Goal: Find specific page/section: Locate a particular part of the current website

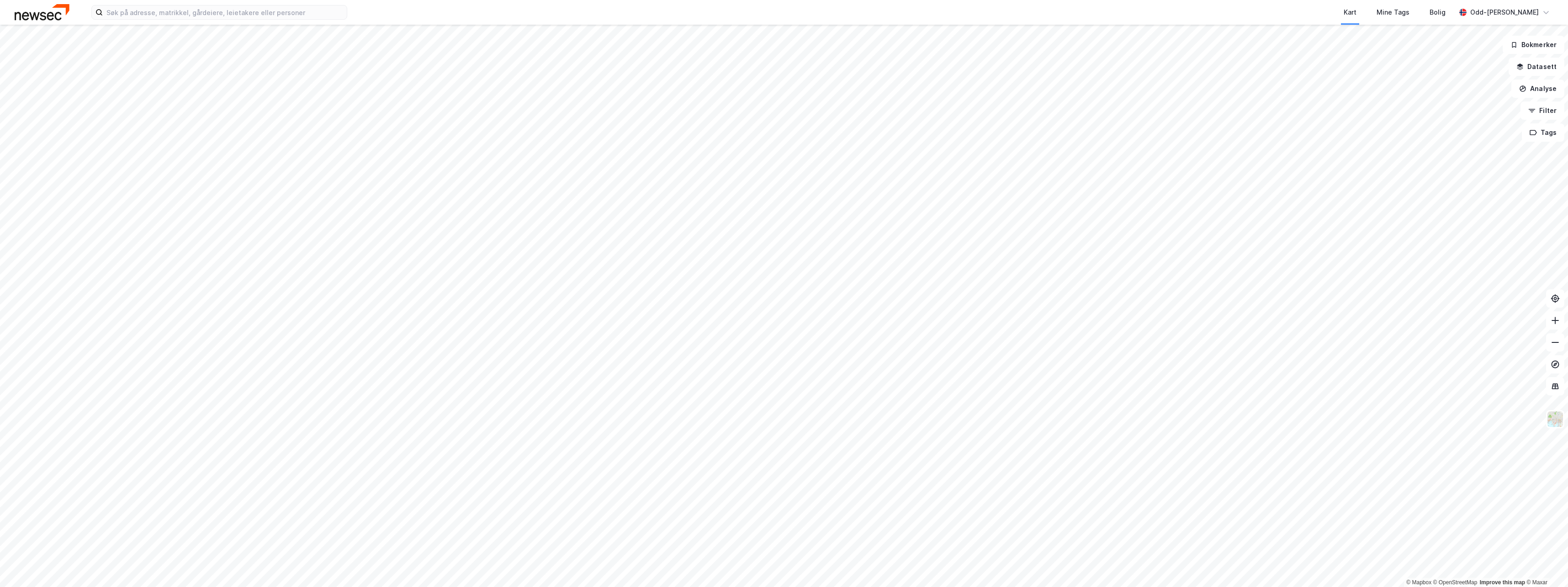
click at [180, 22] on div "Kart Mine Tags [PERSON_NAME]" at bounding box center [784, 12] width 1568 height 25
click at [172, 10] on input at bounding box center [225, 12] width 244 height 14
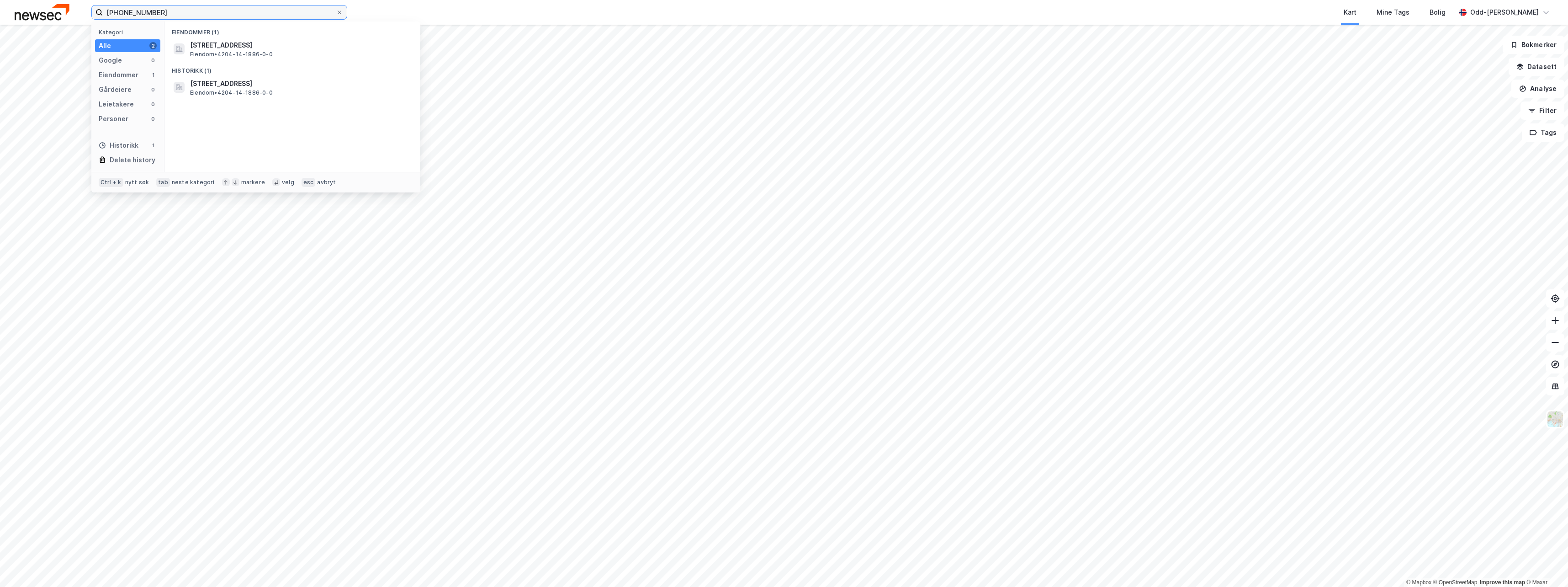
drag, startPoint x: 158, startPoint y: 12, endPoint x: 65, endPoint y: 10, distance: 93.0
click at [65, 10] on div "[PHONE_NUMBER] Kategori Alle 2 Google 0 Eiendommer 1 Gårdeiere 0 Leietakere 0 P…" at bounding box center [784, 12] width 1568 height 25
drag, startPoint x: 97, startPoint y: 18, endPoint x: 79, endPoint y: 16, distance: 18.1
click at [79, 16] on div "[PHONE_NUMBER] Kategori Alle 1 Google 0 Eiendommer 1 Gårdeiere 0 Leietakere 0 P…" at bounding box center [784, 12] width 1568 height 25
click at [166, 10] on input "[PHONE_NUMBER]" at bounding box center [219, 12] width 233 height 14
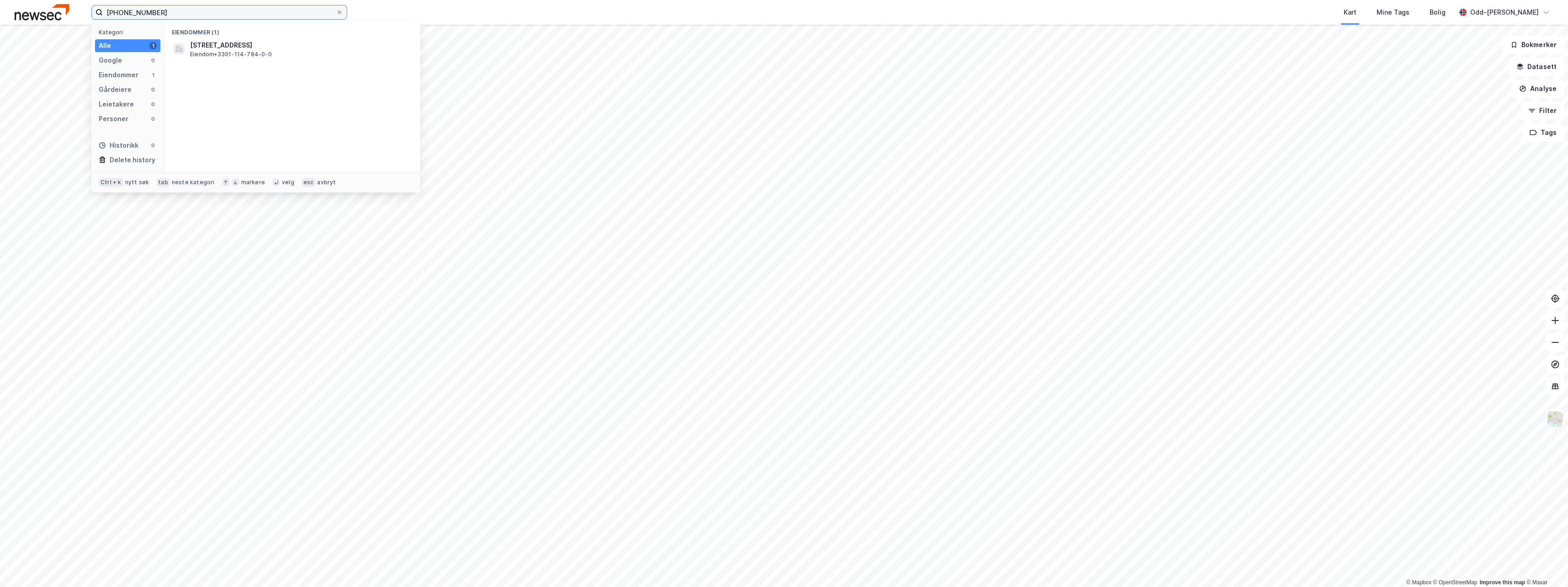
paste input "[STREET_ADDRESS]"
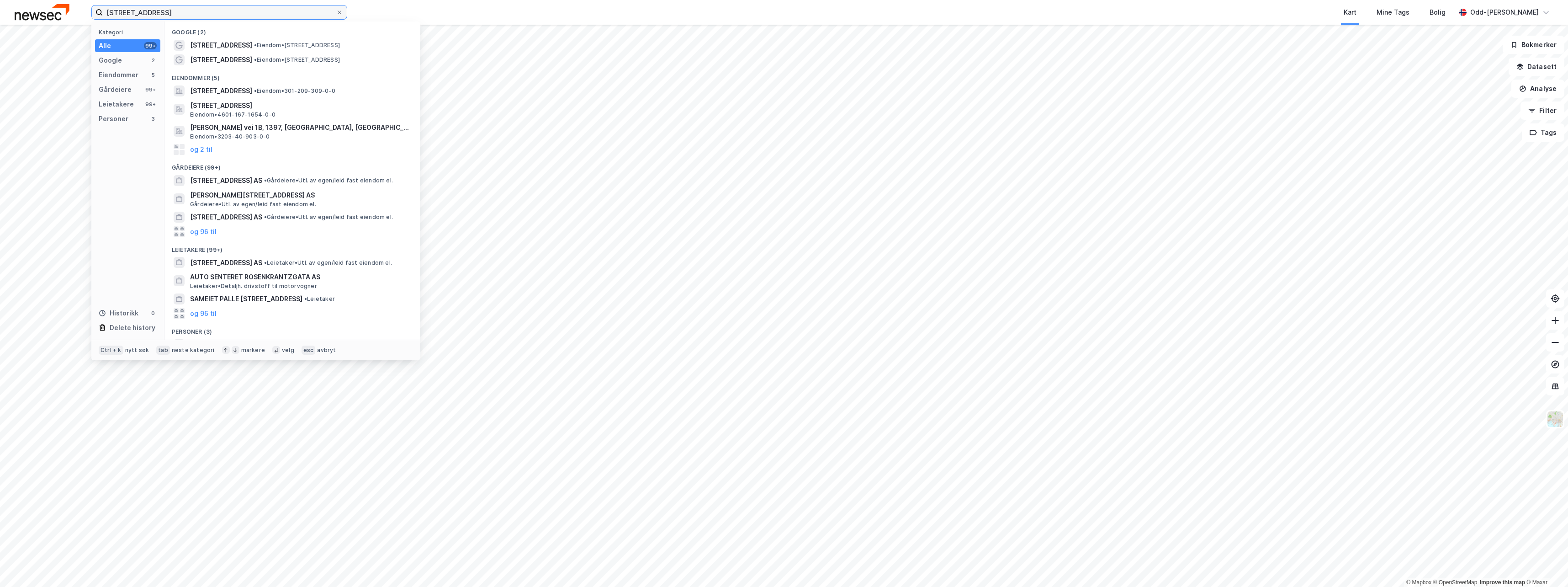
type input "[STREET_ADDRESS]"
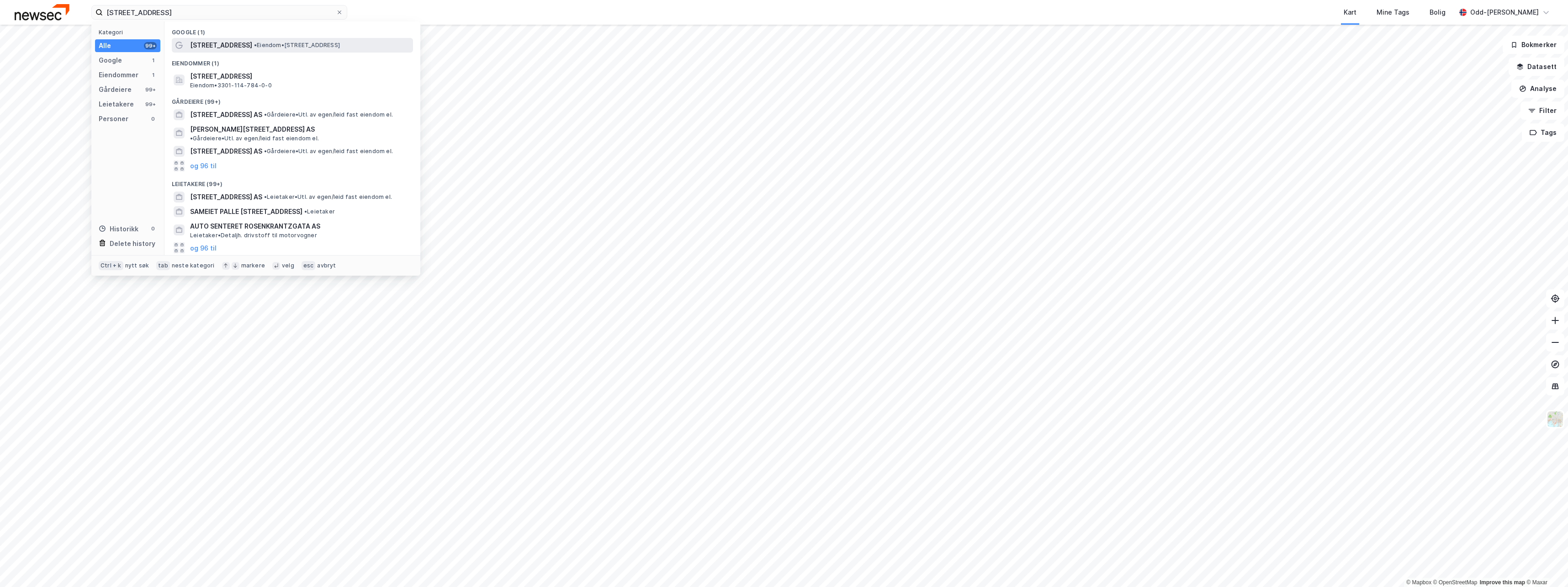
click at [219, 46] on span "[STREET_ADDRESS]" at bounding box center [221, 45] width 62 height 11
